Goal: Obtain resource: Download file/media

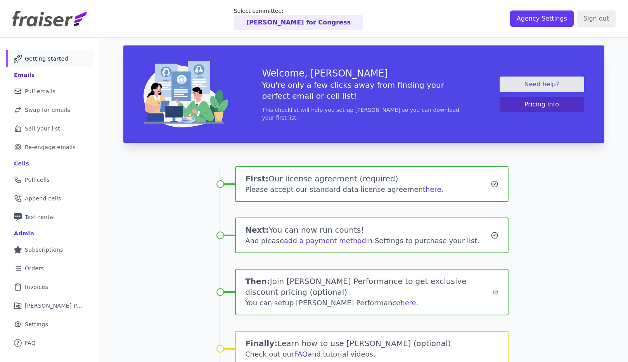
scroll to position [38, 0]
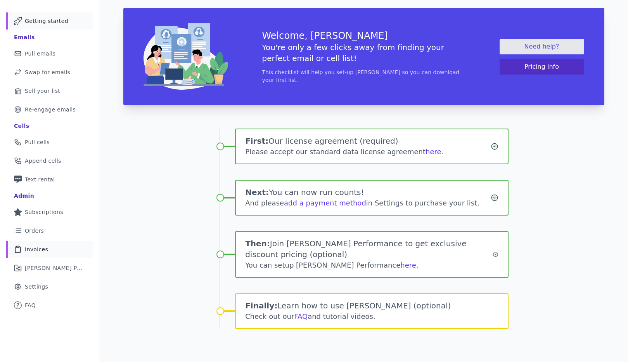
click at [40, 249] on span "Invoices" at bounding box center [36, 249] width 23 height 8
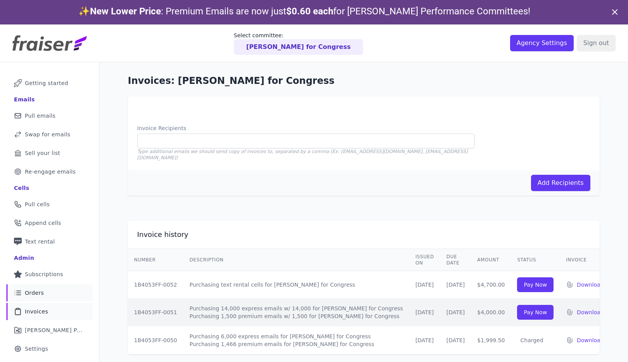
click at [30, 293] on span "Orders" at bounding box center [34, 293] width 19 height 8
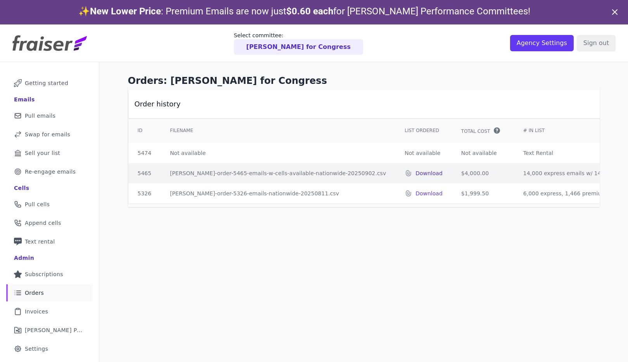
click at [415, 173] on p "Download" at bounding box center [428, 173] width 27 height 8
